Goal: Navigation & Orientation: Find specific page/section

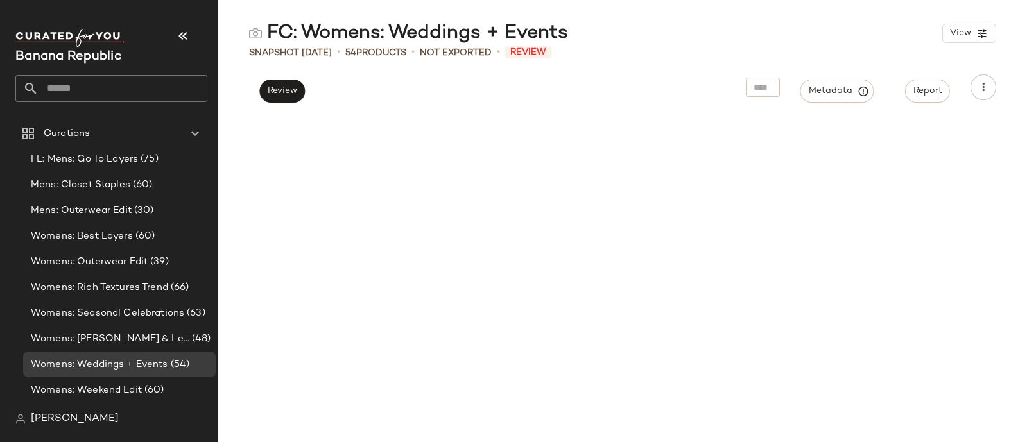
scroll to position [1856, 0]
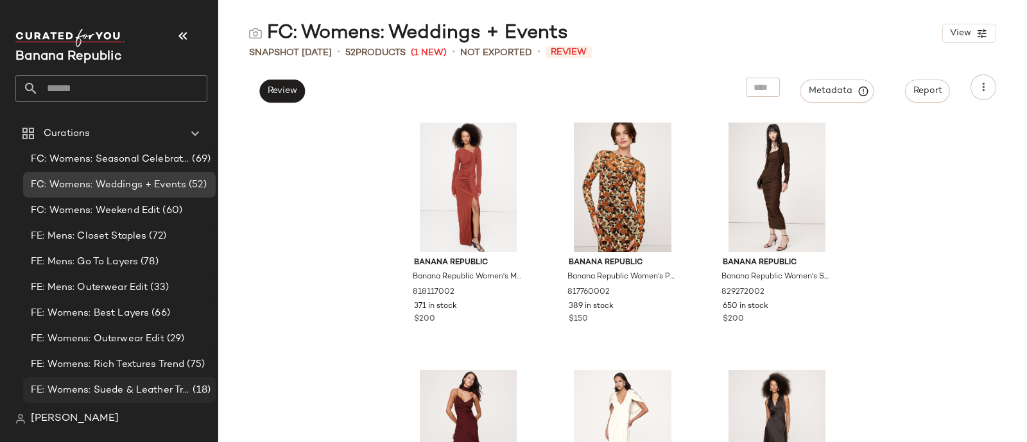
click at [105, 390] on span "FE: Womens: Suede & Leather Trend" at bounding box center [110, 390] width 159 height 15
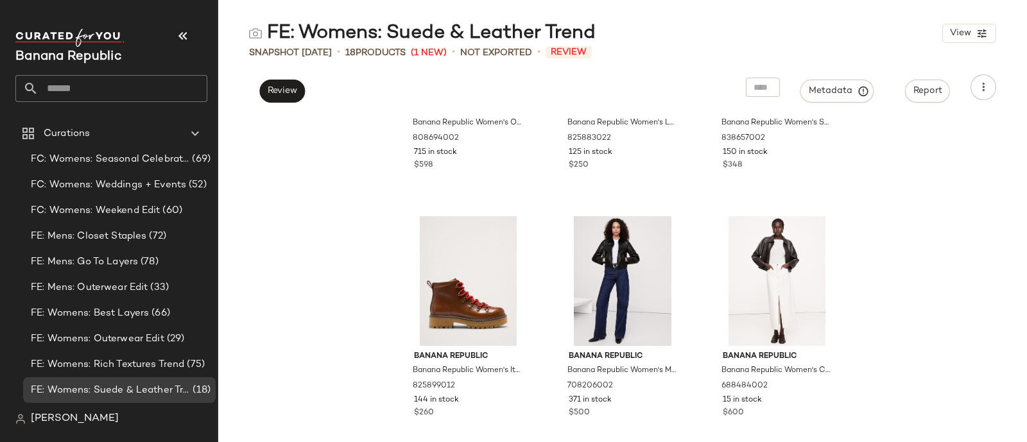
scroll to position [1162, 0]
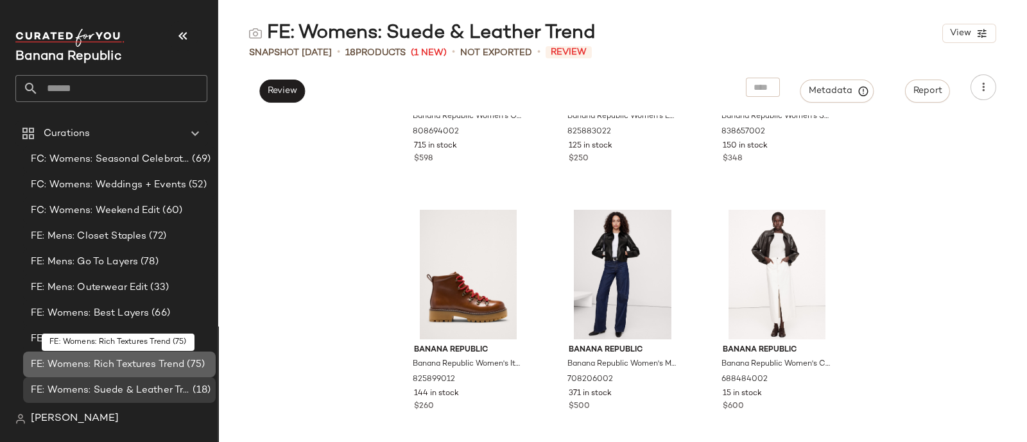
click at [141, 363] on span "FE: Womens: Rich Textures Trend" at bounding box center [107, 365] width 153 height 15
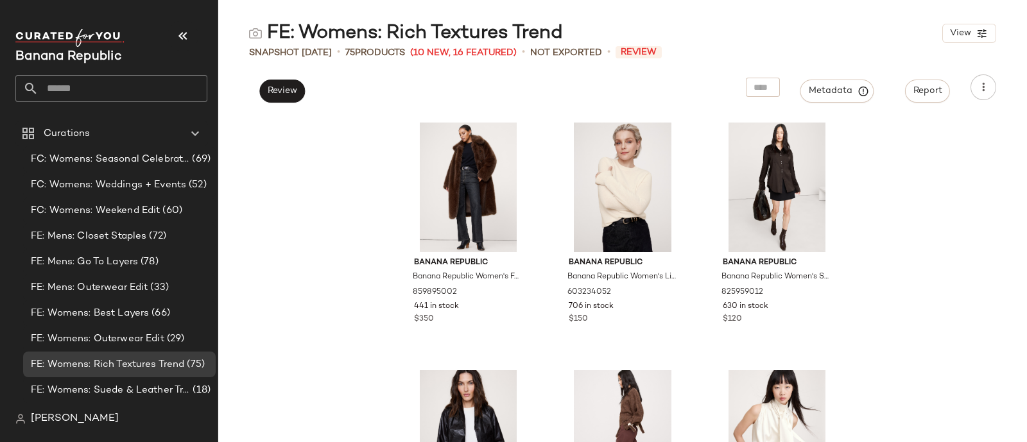
click at [810, 7] on main "FE: Womens: Rich Textures Trend View Snapshot Oct 1st • 75 Products (10 New, 16…" at bounding box center [513, 221] width 1027 height 442
click at [135, 338] on span "FE: Womens: Outerwear Edit" at bounding box center [98, 339] width 134 height 15
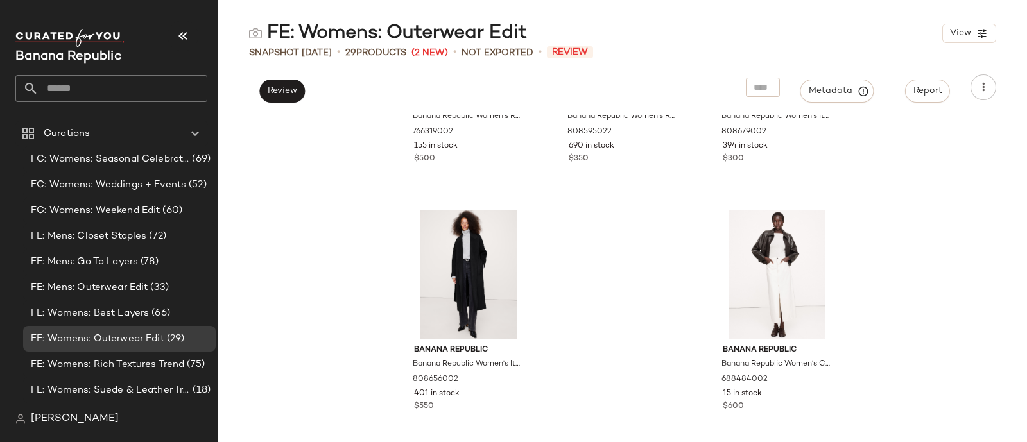
scroll to position [2153, 0]
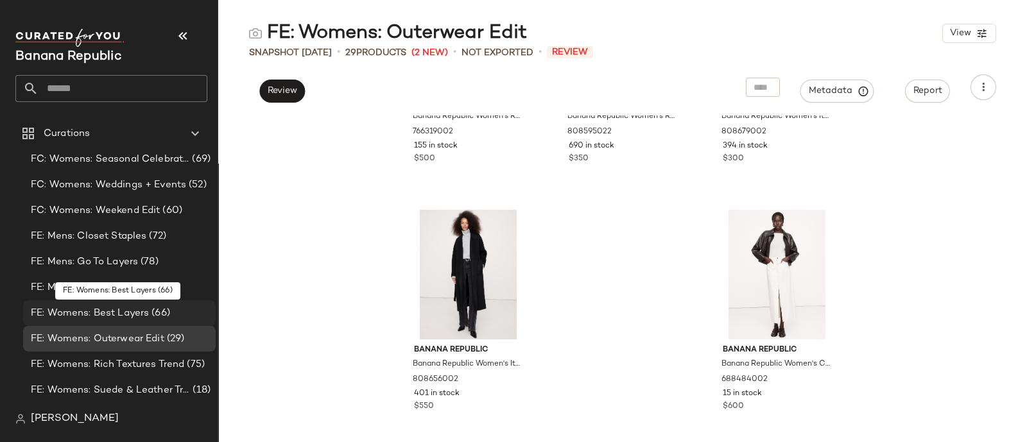
click at [119, 313] on span "FE: Womens: Best Layers" at bounding box center [90, 313] width 118 height 15
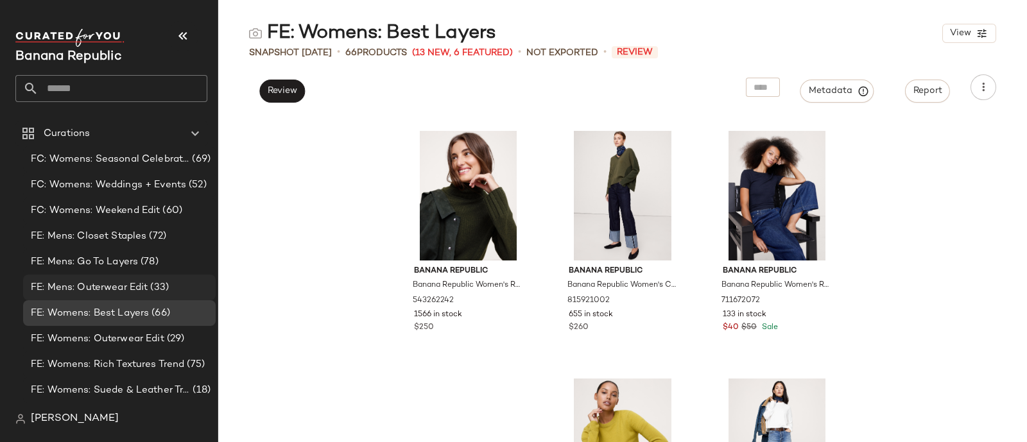
scroll to position [1242, 0]
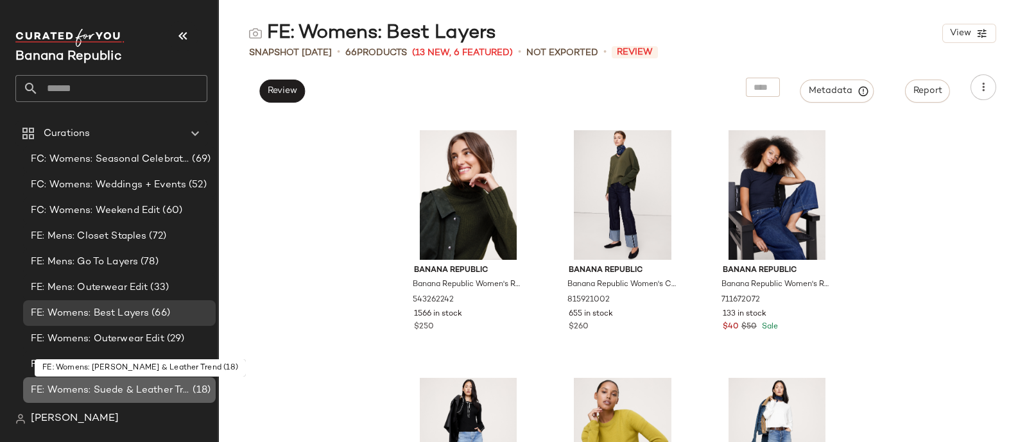
click at [97, 386] on span "FE: Womens: Suede & Leather Trend" at bounding box center [110, 390] width 159 height 15
